Goal: Information Seeking & Learning: Understand process/instructions

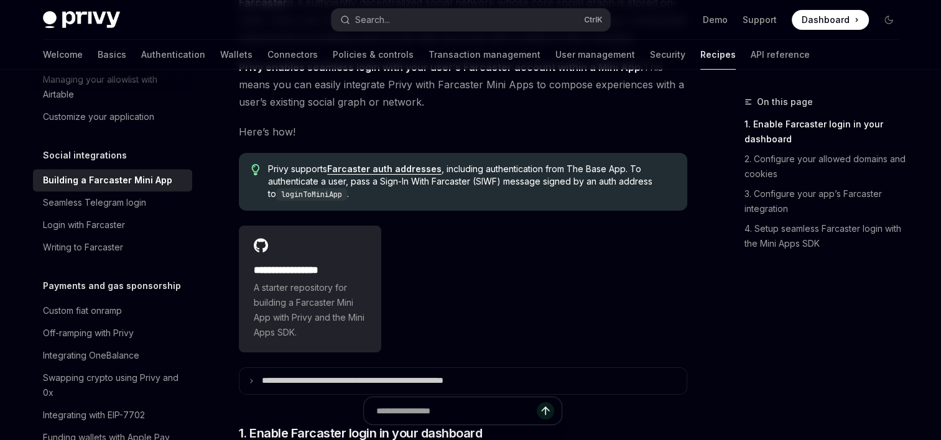
scroll to position [164, 0]
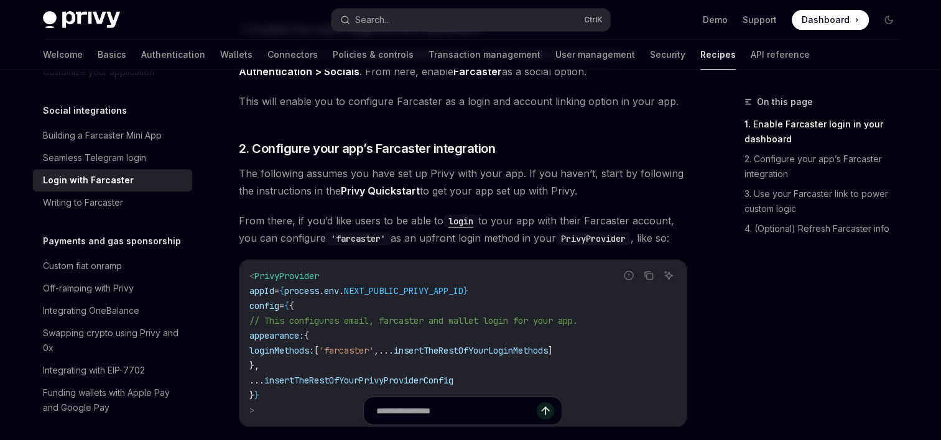
scroll to position [368, 0]
